Goal: Transaction & Acquisition: Purchase product/service

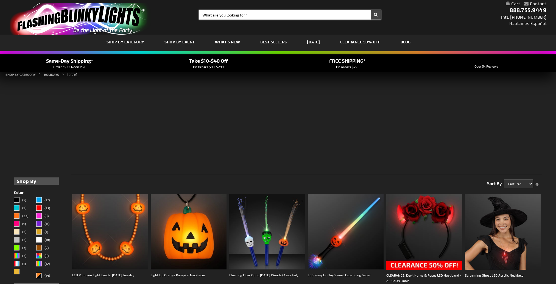
drag, startPoint x: 0, startPoint y: 0, endPoint x: 213, endPoint y: 16, distance: 213.6
click at [213, 16] on input "Search" at bounding box center [290, 14] width 182 height 9
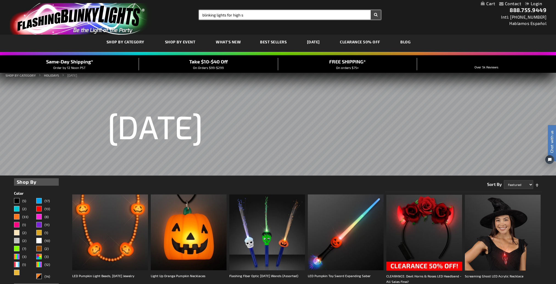
type input "blinking lights for high s"
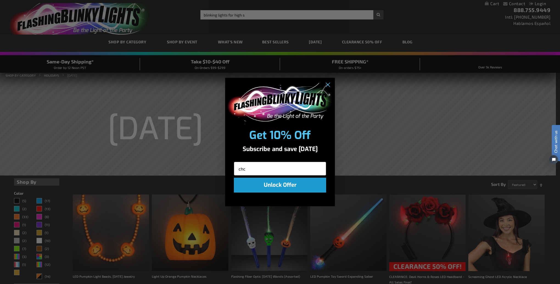
type input "chc"
click at [229, 165] on div "chc" at bounding box center [280, 167] width 110 height 18
drag, startPoint x: 251, startPoint y: 168, endPoint x: 235, endPoint y: 168, distance: 15.9
click at [235, 168] on input "chc" at bounding box center [280, 169] width 92 height 14
drag, startPoint x: 236, startPoint y: 168, endPoint x: 240, endPoint y: 166, distance: 4.5
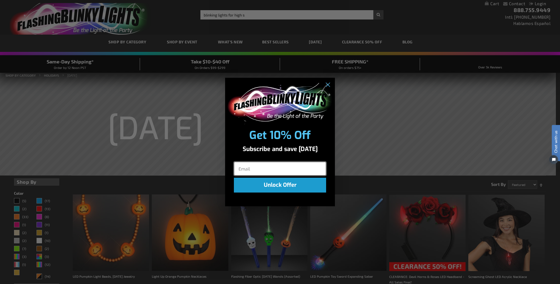
click at [240, 166] on input "Email" at bounding box center [280, 169] width 92 height 14
type input "longhornherrera@outlook.com"
click at [267, 187] on button "Unlock Offer" at bounding box center [280, 185] width 92 height 15
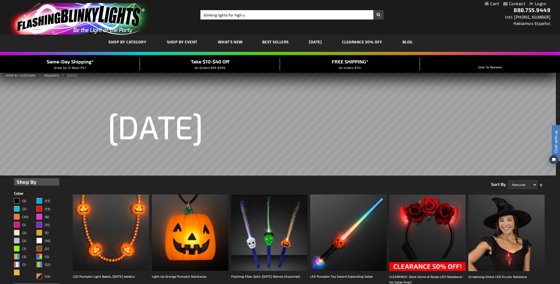
click at [252, 15] on div "Close dialog Exclusive Discounts Subscribe to SMS for extra special deals. By s…" at bounding box center [280, 142] width 560 height 284
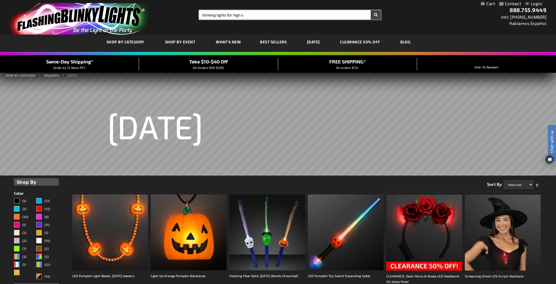
click at [250, 15] on input "blinking lights for high s" at bounding box center [290, 14] width 182 height 9
type input "blinking lights for high school"
click at [371, 10] on button "Search" at bounding box center [376, 14] width 10 height 9
click at [373, 13] on button "Search" at bounding box center [376, 14] width 10 height 9
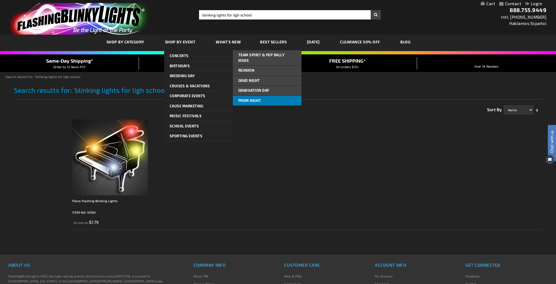
click at [249, 98] on span "Prom Night" at bounding box center [249, 100] width 23 height 4
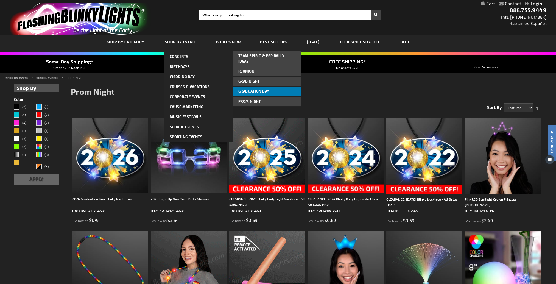
click at [268, 89] on span "Graduation Day" at bounding box center [253, 91] width 31 height 4
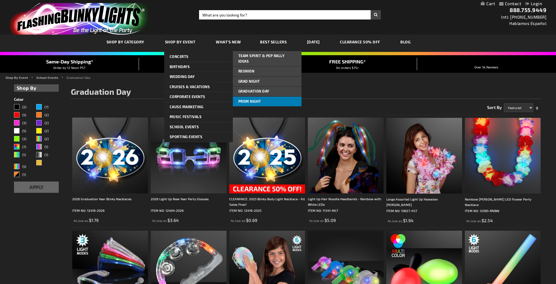
click at [250, 99] on span "Prom Night" at bounding box center [249, 101] width 23 height 4
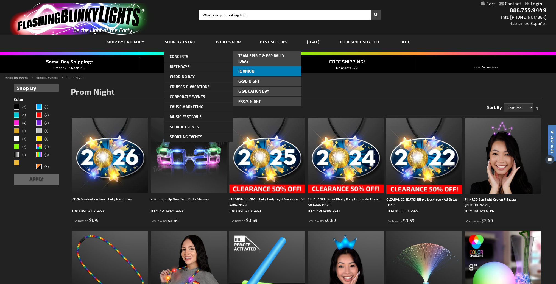
click at [250, 69] on span "Reunion" at bounding box center [246, 71] width 16 height 4
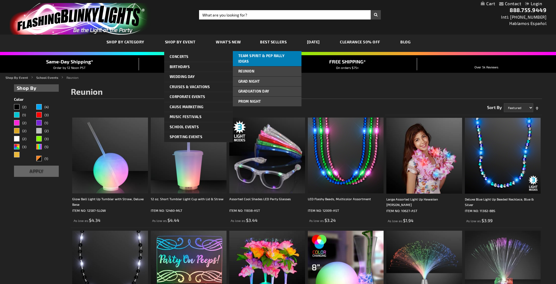
click at [257, 57] on span "Team Spirit & Pep Rally Ideas" at bounding box center [261, 59] width 46 height 10
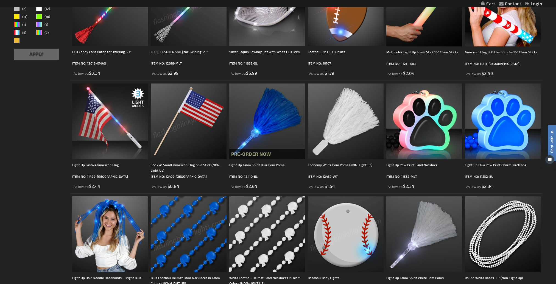
scroll to position [220, 0]
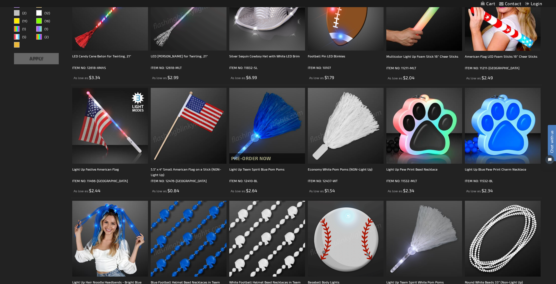
click at [267, 139] on img at bounding box center [267, 126] width 76 height 76
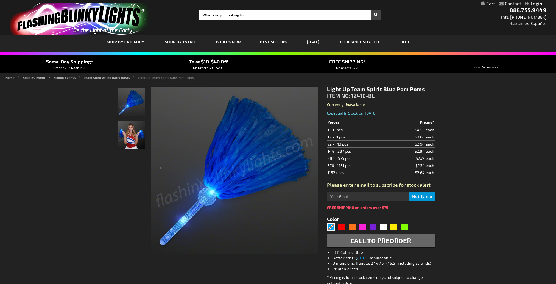
click at [130, 121] on img "Female displaying Blue LED Light Up Pom Poms" at bounding box center [130, 134] width 27 height 27
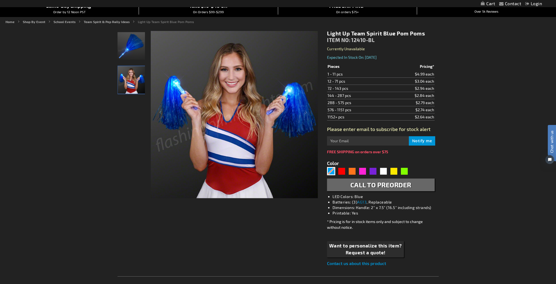
click at [196, 136] on img at bounding box center [234, 114] width 167 height 167
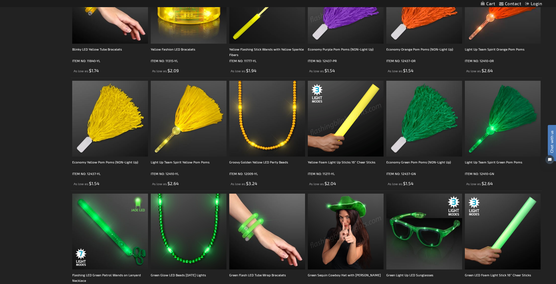
scroll to position [824, 0]
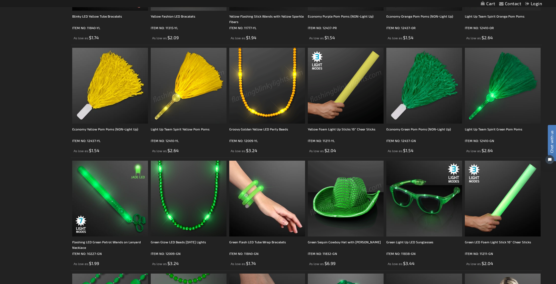
click at [194, 91] on img at bounding box center [189, 86] width 76 height 76
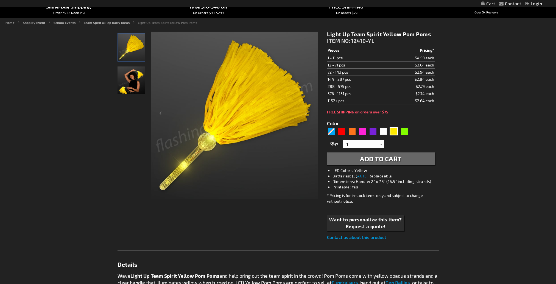
scroll to position [55, 0]
click at [138, 79] on img "Woman displaying Light Up Yellow Pom Pom" at bounding box center [130, 79] width 27 height 27
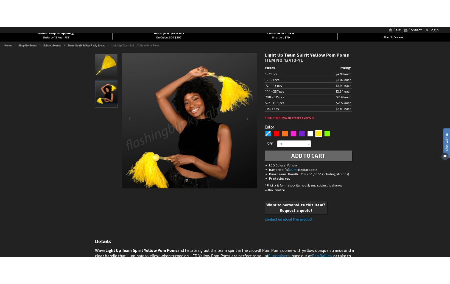
scroll to position [0, 0]
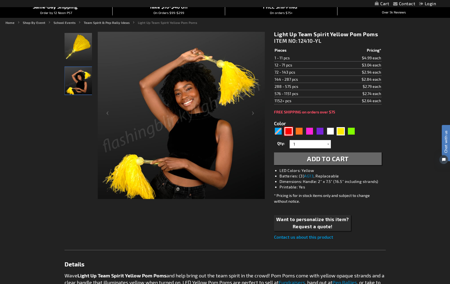
click at [287, 131] on div "Red" at bounding box center [288, 131] width 8 height 8
type input "5641"
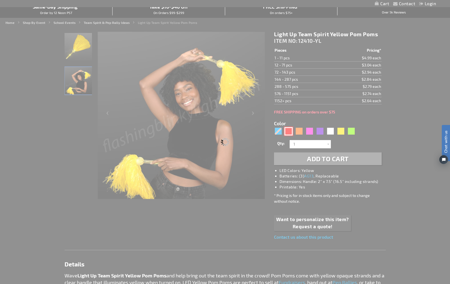
type input "12410-RD"
type input "Customize - Light Up Team Spirit Red Pom Poms - ITEM NO: 12410-RD"
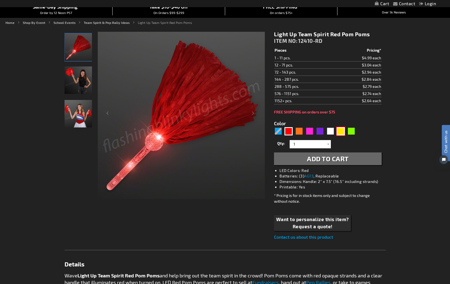
click at [339, 134] on div "Yellow" at bounding box center [341, 131] width 8 height 8
type input "5647"
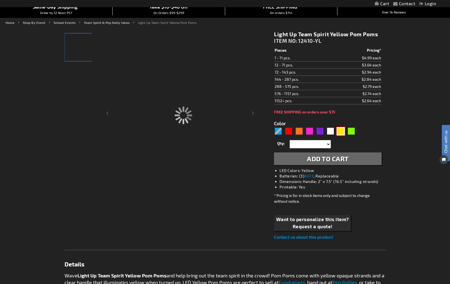
type input "12410-YL"
type input "Customize - Light Up Team Spirit Yellow Pom Poms - ITEM NO: 12410-YL"
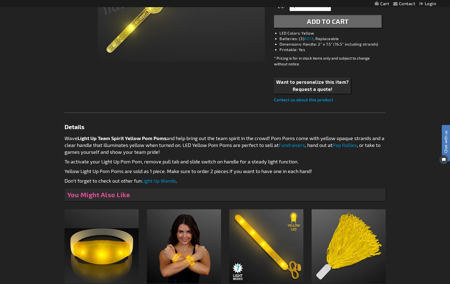
scroll to position [220, 0]
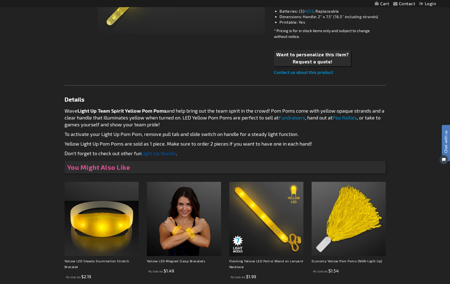
click at [153, 156] on link "Light Up Wands" at bounding box center [158, 153] width 35 height 6
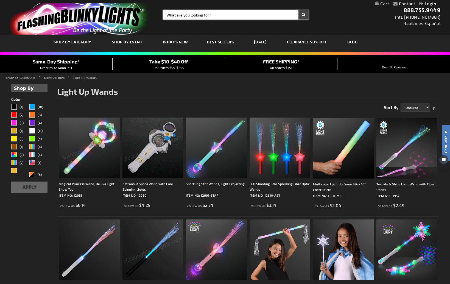
click at [171, 14] on input "Search" at bounding box center [235, 14] width 145 height 9
click at [298, 10] on button "Search" at bounding box center [303, 14] width 10 height 9
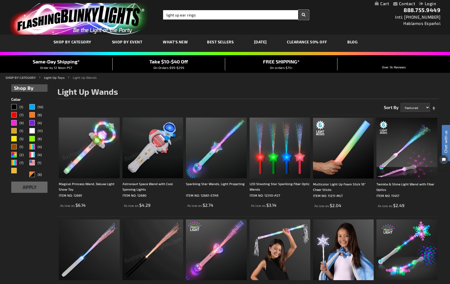
click at [302, 14] on button "Search" at bounding box center [303, 14] width 10 height 9
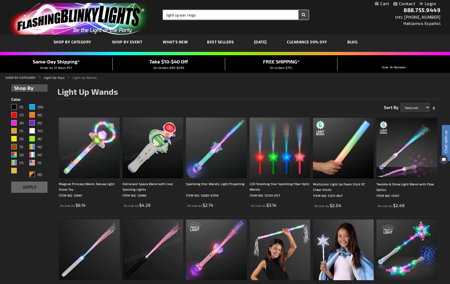
type input "light up ear rings"
click at [185, 14] on input "light up ear rings" at bounding box center [235, 14] width 145 height 9
click at [187, 14] on input "light up ear rings" at bounding box center [235, 14] width 145 height 9
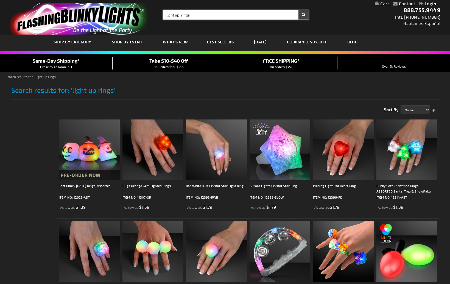
drag, startPoint x: 192, startPoint y: 16, endPoint x: 196, endPoint y: 16, distance: 4.7
click at [196, 16] on input "light up rings" at bounding box center [235, 14] width 145 height 9
type input "light up earrings"
click at [298, 10] on button "Search" at bounding box center [303, 14] width 10 height 9
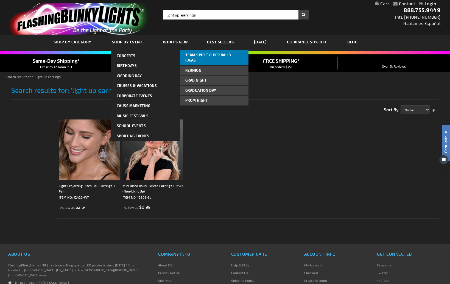
click at [200, 54] on span "Team Spirit & Pep Rally Ideas" at bounding box center [208, 58] width 46 height 10
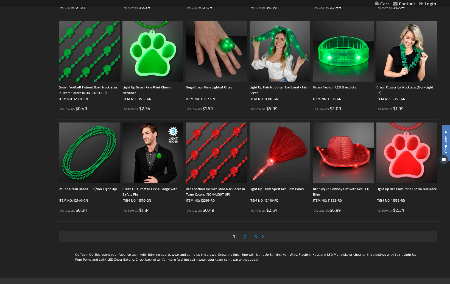
scroll to position [989, 0]
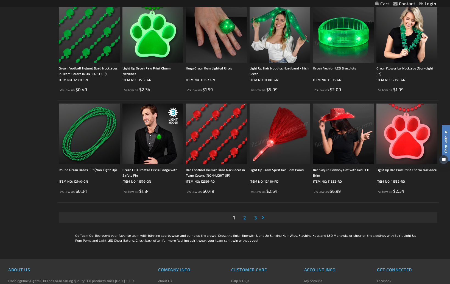
click at [244, 219] on span "2" at bounding box center [244, 217] width 3 height 6
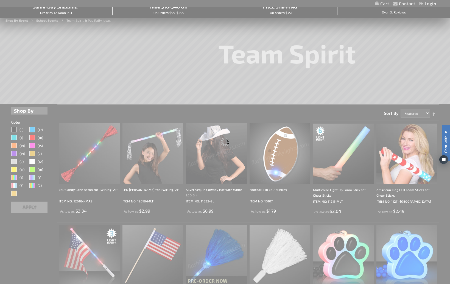
scroll to position [0, 0]
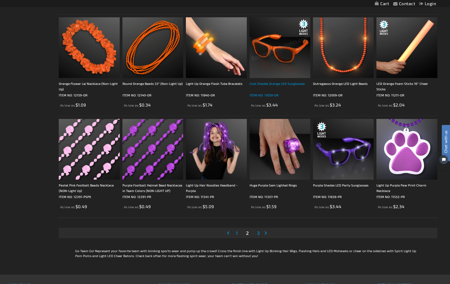
scroll to position [1016, 0]
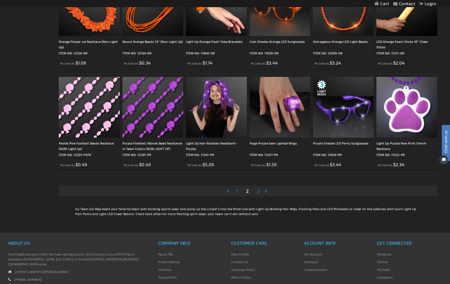
click at [258, 189] on span "3" at bounding box center [258, 191] width 3 height 6
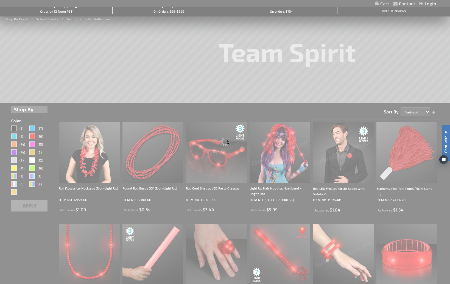
scroll to position [0, 0]
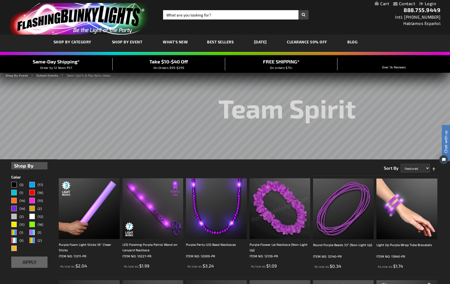
click at [165, 65] on div "Take $10-$40 Off On Orders $99-$299" at bounding box center [169, 64] width 113 height 12
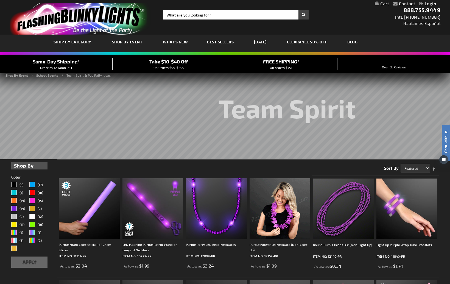
click at [169, 63] on span "Take $10-$40 Off" at bounding box center [168, 61] width 39 height 6
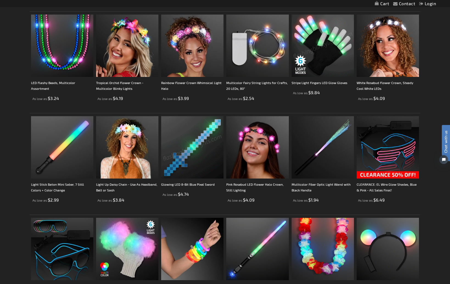
scroll to position [824, 0]
